Goal: Task Accomplishment & Management: Manage account settings

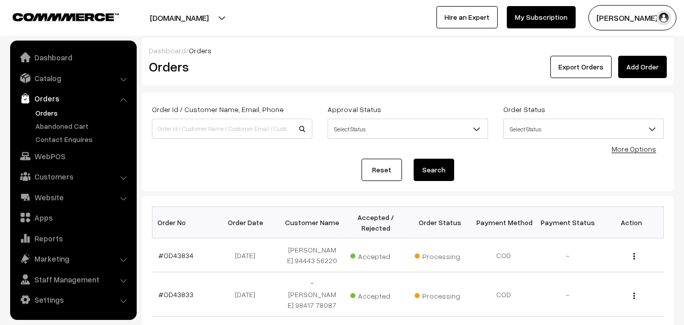
click at [43, 110] on link "Orders" at bounding box center [83, 112] width 100 height 11
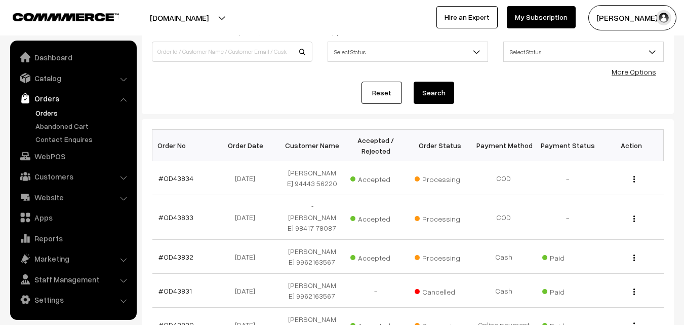
scroll to position [101, 0]
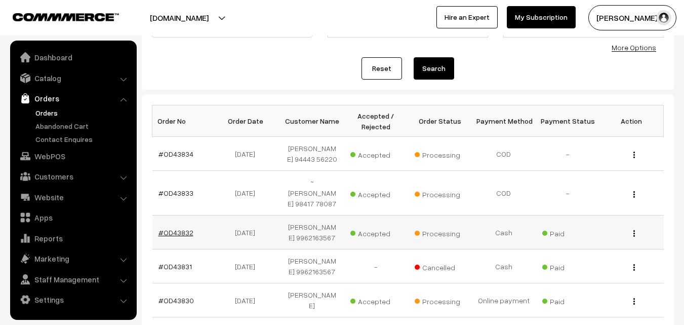
click at [186, 230] on link "#OD43832" at bounding box center [176, 232] width 35 height 9
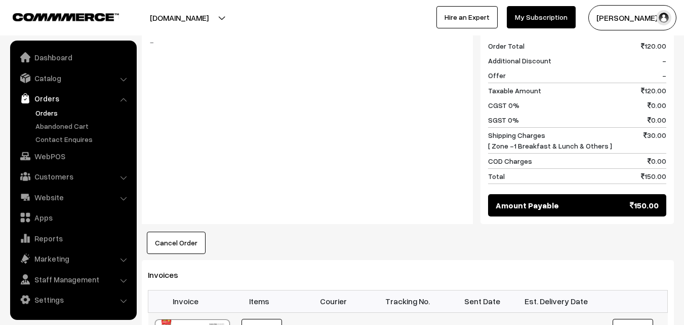
scroll to position [557, 0]
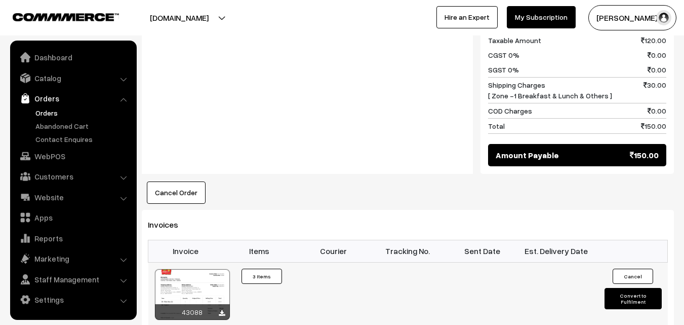
click at [185, 269] on div at bounding box center [192, 294] width 75 height 51
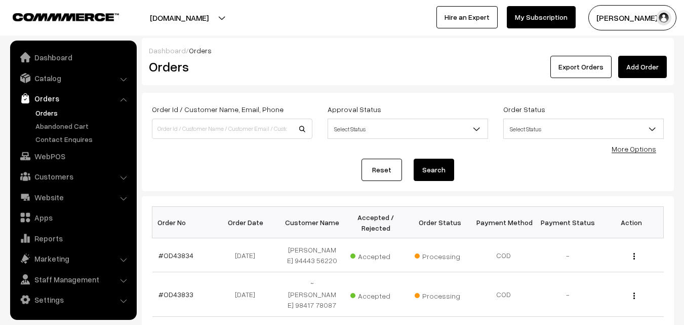
scroll to position [101, 0]
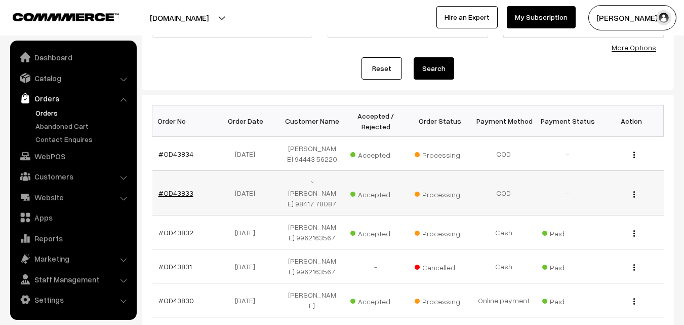
click at [180, 194] on link "#OD43833" at bounding box center [176, 192] width 35 height 9
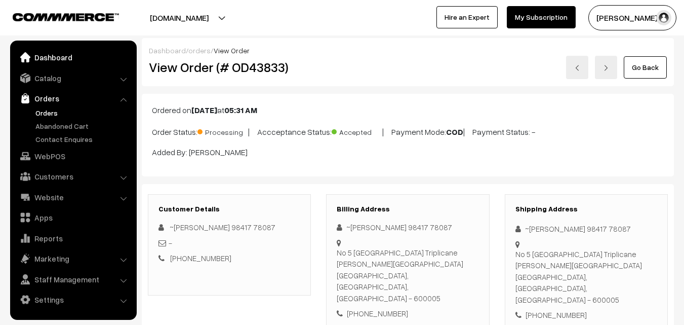
scroll to position [608, 0]
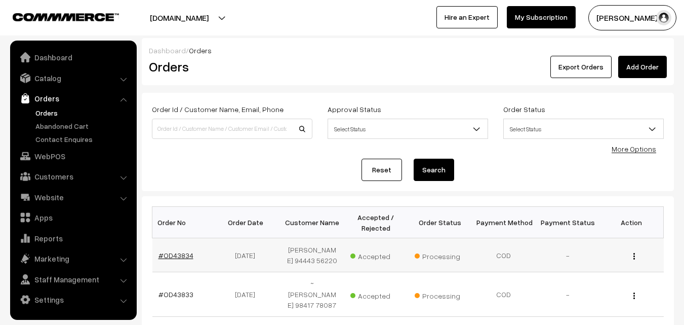
scroll to position [101, 0]
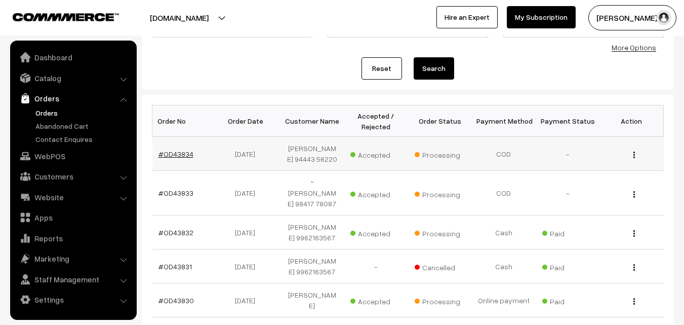
click at [183, 150] on link "#OD43834" at bounding box center [176, 153] width 35 height 9
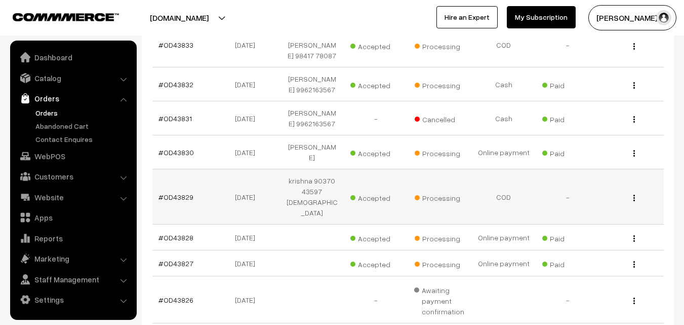
scroll to position [253, 0]
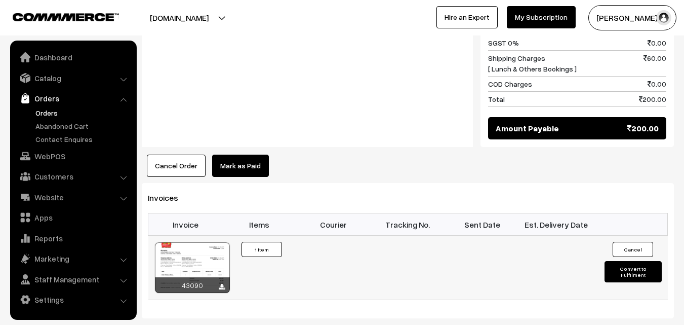
scroll to position [557, 0]
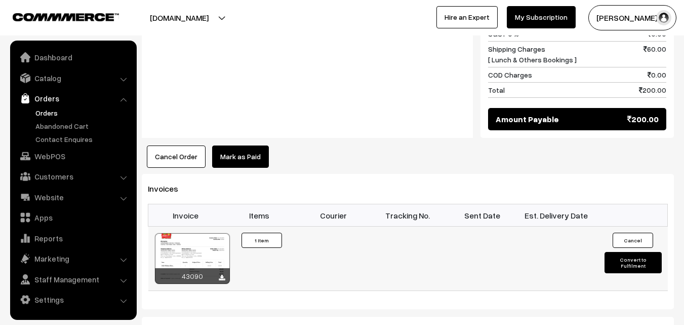
click at [192, 233] on div at bounding box center [192, 258] width 75 height 51
click at [57, 112] on link "Orders" at bounding box center [83, 112] width 100 height 11
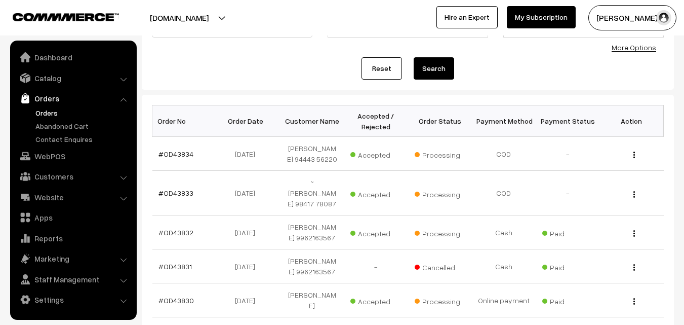
scroll to position [152, 0]
